Goal: Task Accomplishment & Management: Manage account settings

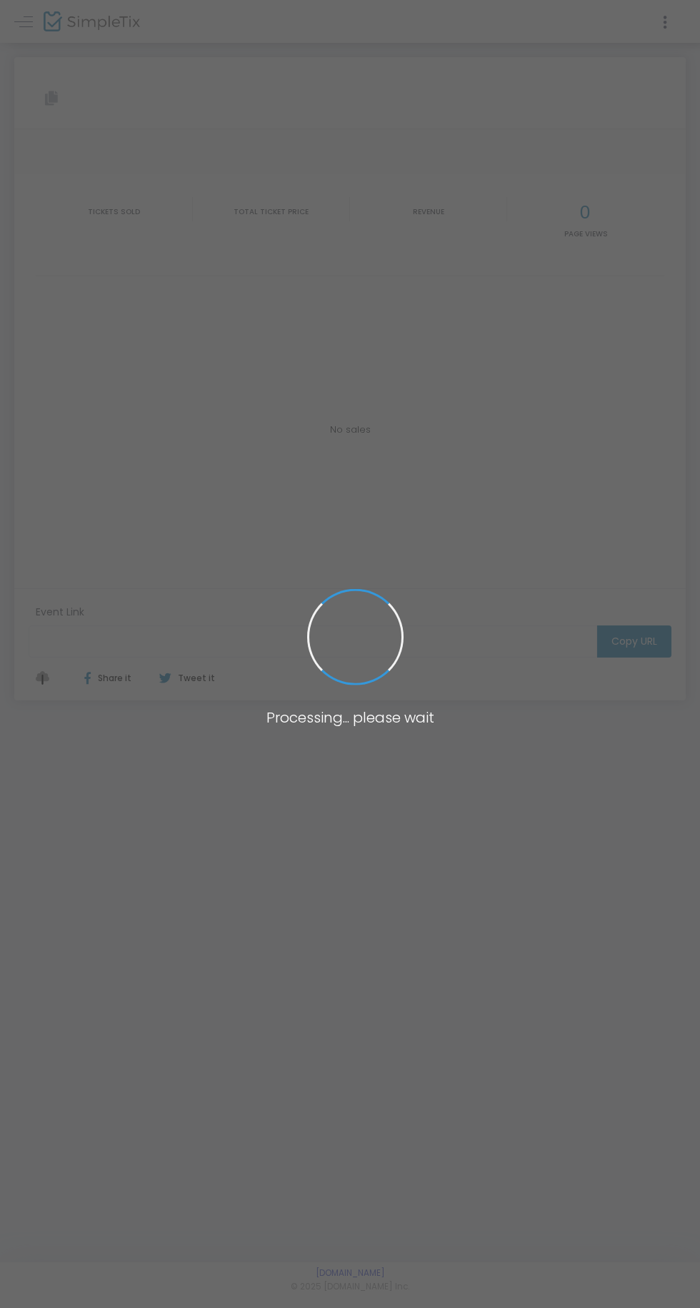
type input "[URL][DOMAIN_NAME]"
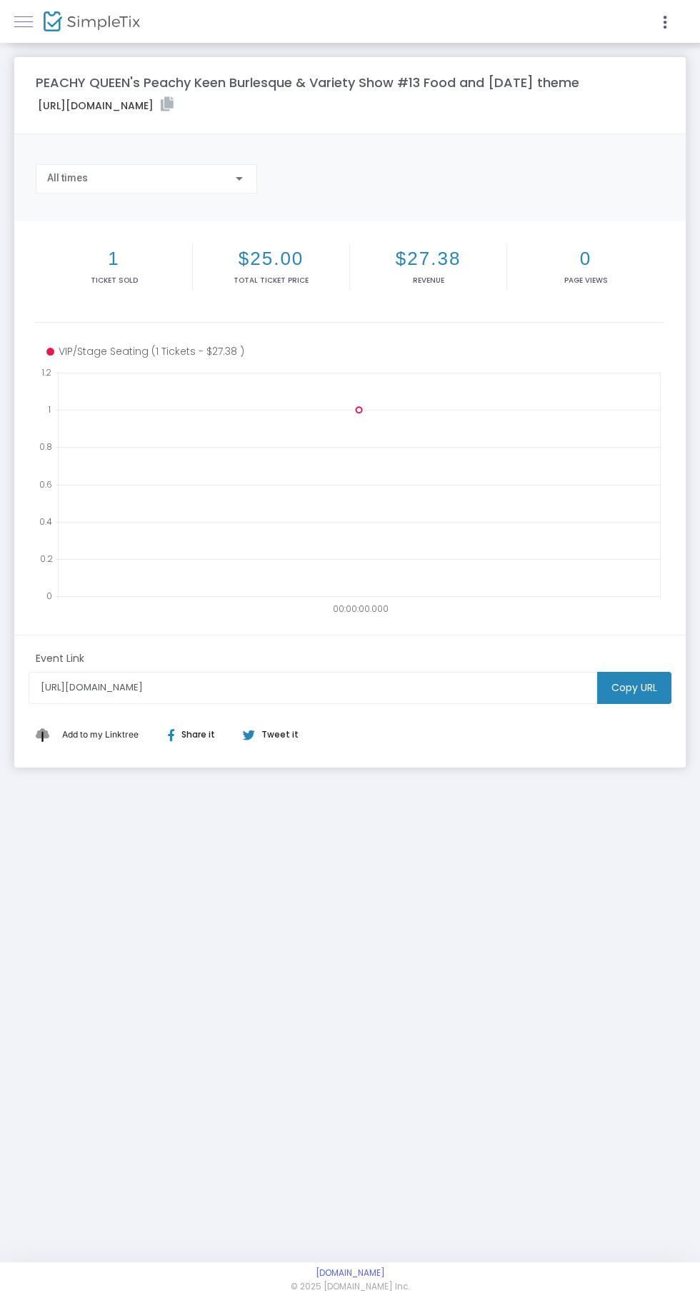
click at [28, 21] on span at bounding box center [23, 21] width 19 height 1
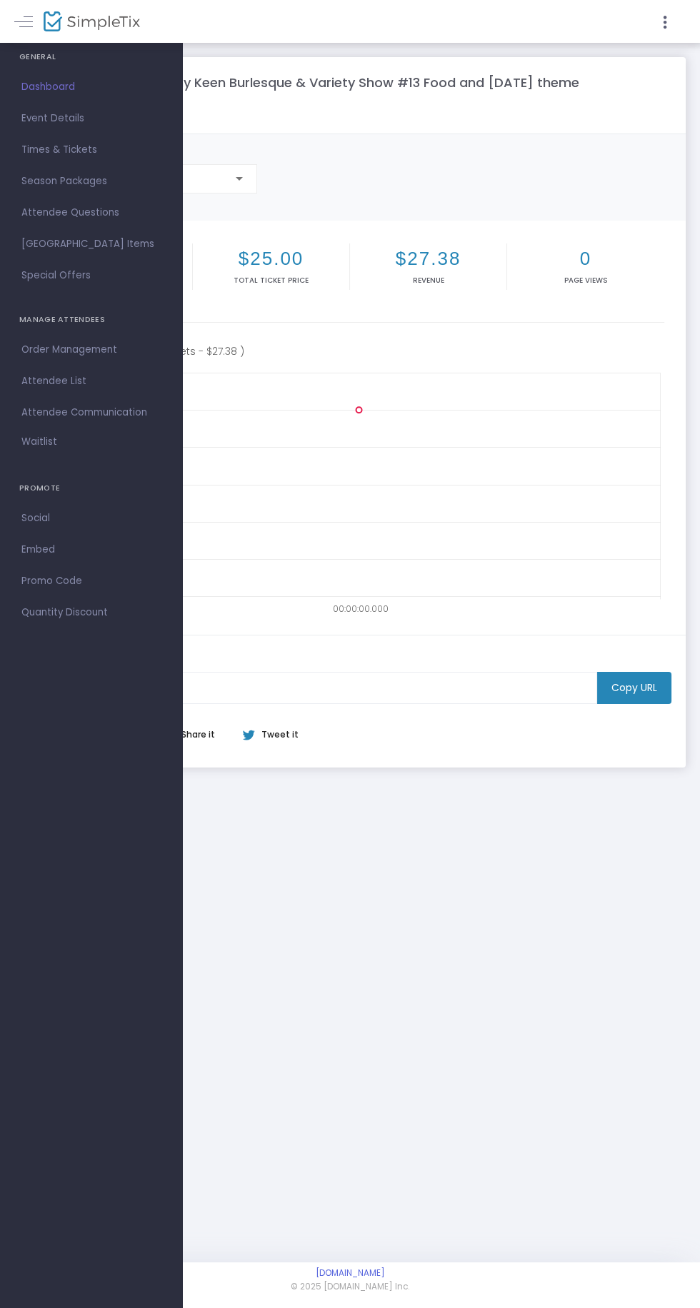
click at [36, 78] on span "Dashboard" at bounding box center [90, 87] width 139 height 19
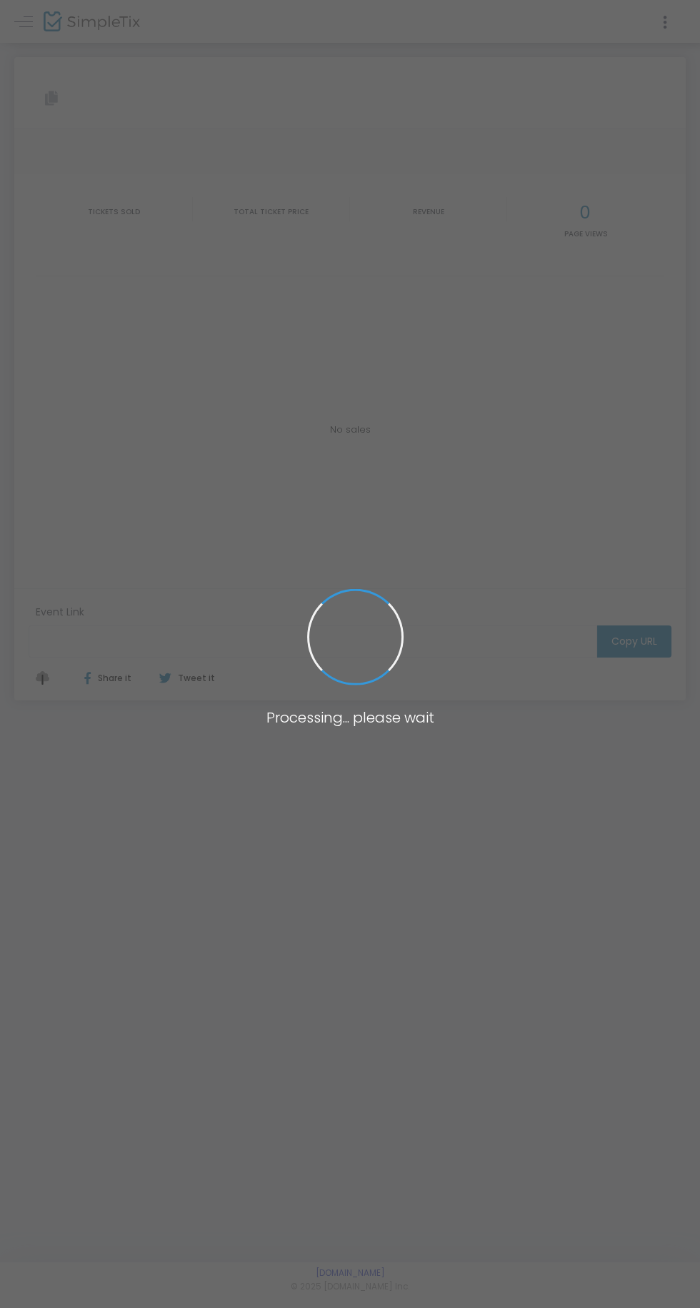
type input "[URL][DOMAIN_NAME]"
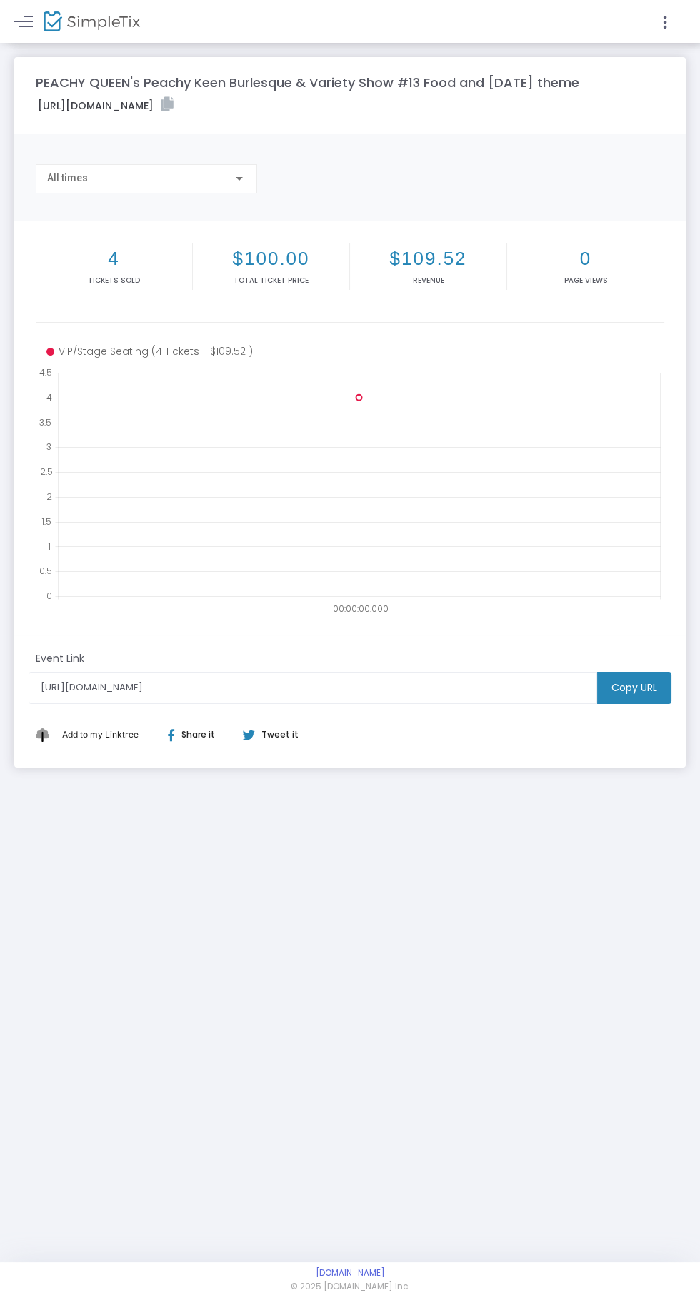
click at [126, 286] on div "4 Tickets sold" at bounding box center [114, 266] width 157 height 46
click at [105, 253] on h2 "4" at bounding box center [114, 259] width 151 height 22
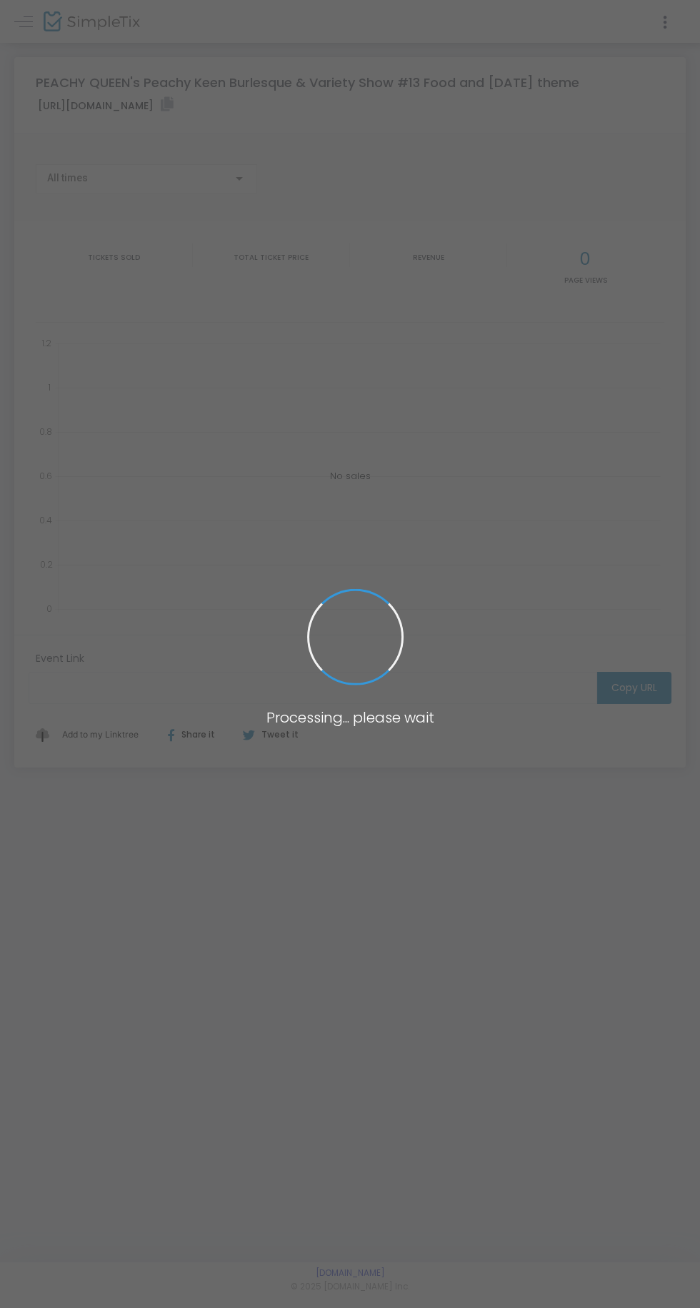
type input "[URL][DOMAIN_NAME]"
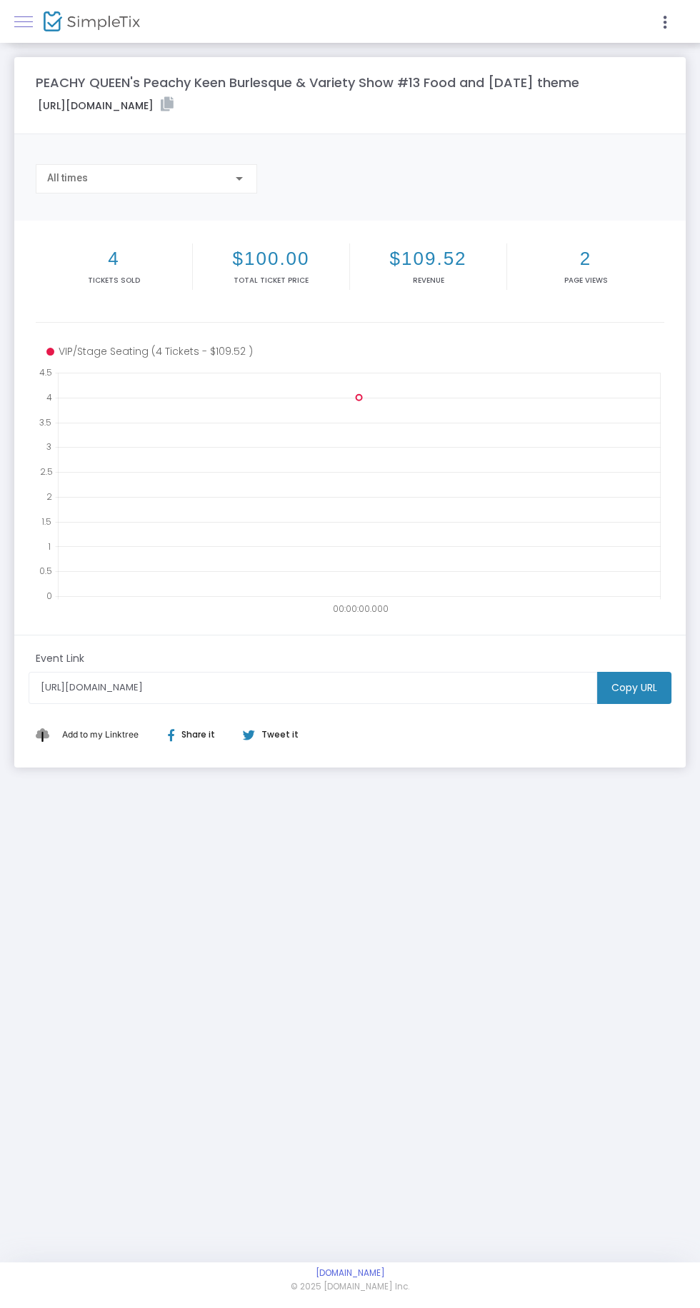
click at [28, 21] on span at bounding box center [23, 21] width 19 height 1
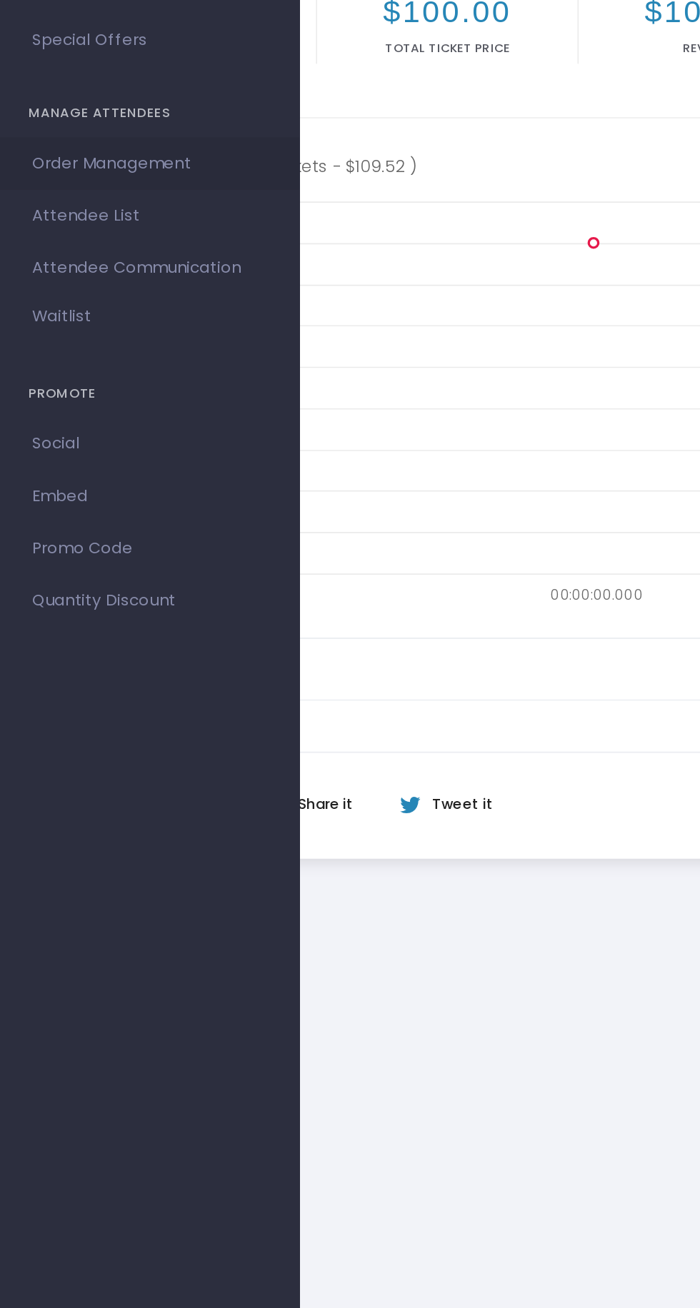
click at [108, 352] on span "Order Management" at bounding box center [90, 349] width 139 height 19
